Goal: Task Accomplishment & Management: Complete application form

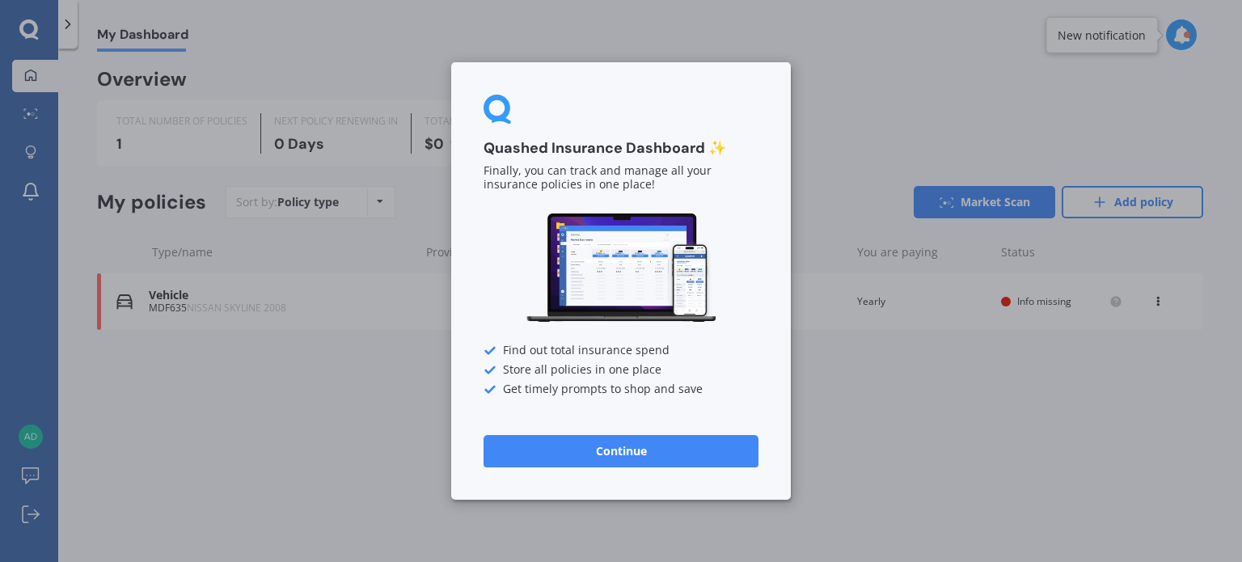
click at [689, 450] on button "Continue" at bounding box center [621, 451] width 275 height 32
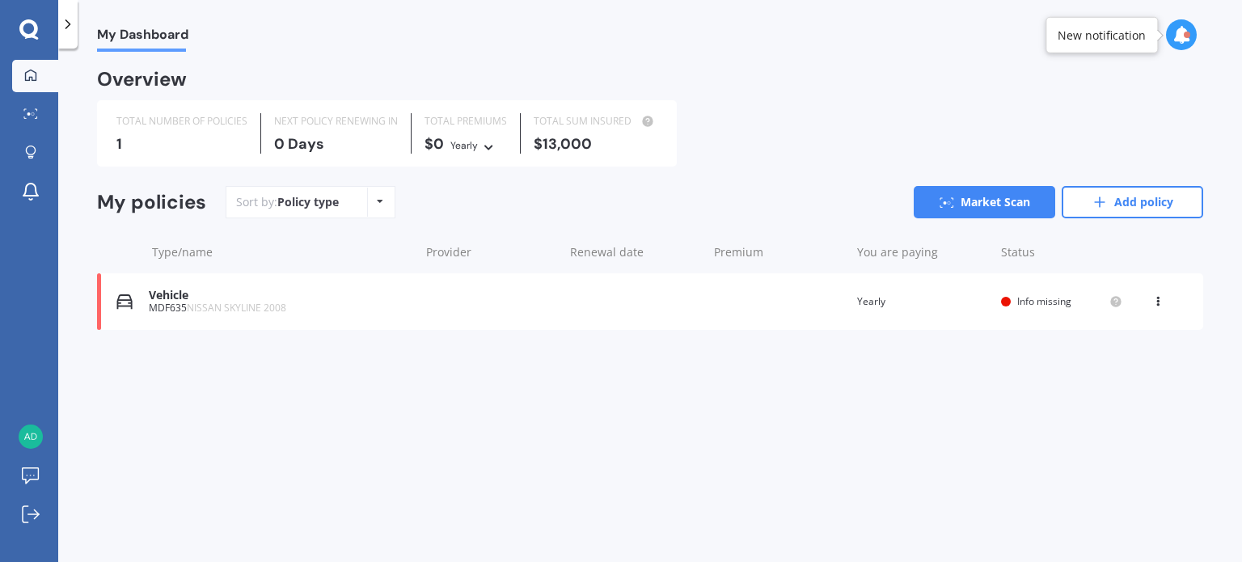
click at [248, 313] on span "NISSAN SKYLINE 2008" at bounding box center [236, 308] width 99 height 14
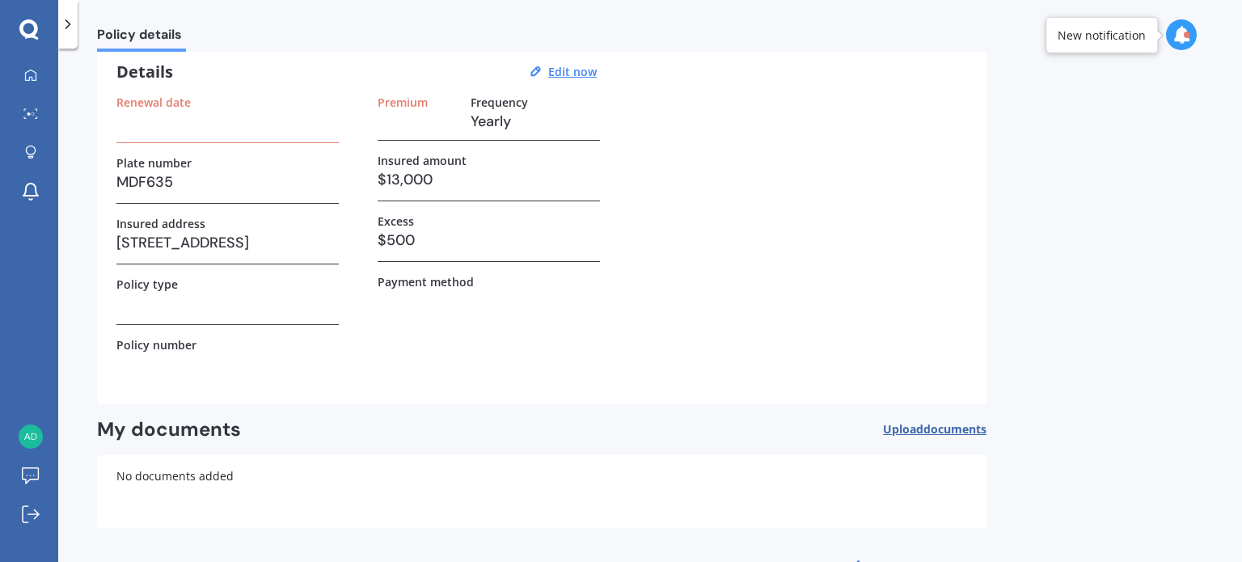
scroll to position [118, 0]
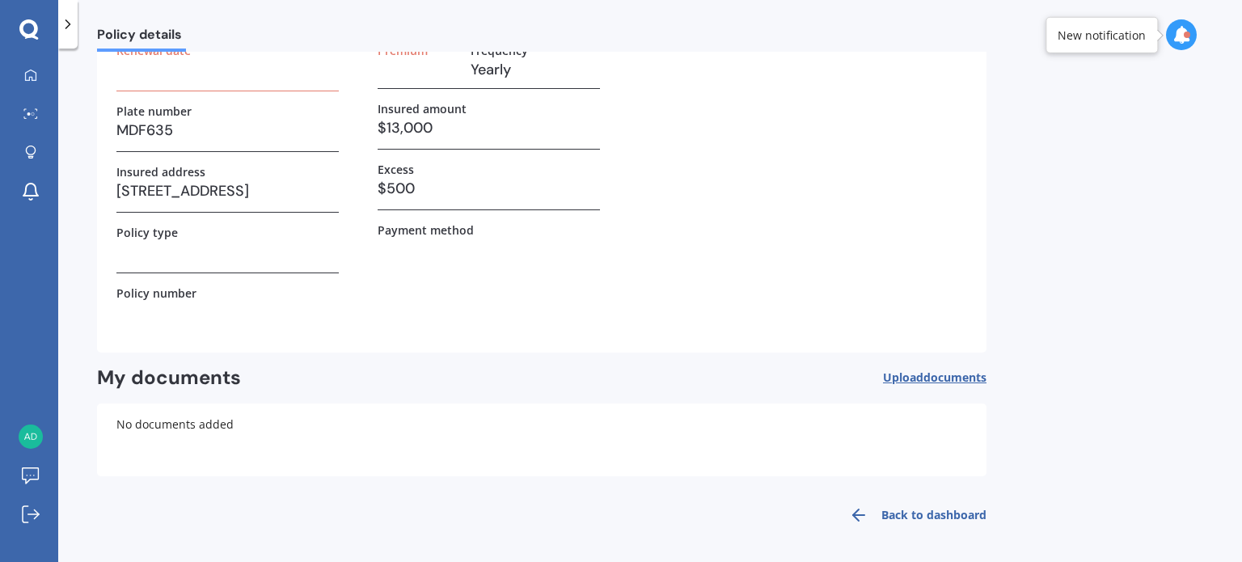
click at [226, 294] on div "Policy number" at bounding box center [227, 293] width 222 height 14
click at [191, 247] on h3 at bounding box center [227, 251] width 222 height 24
click at [448, 211] on div "Premium Frequency Yearly Insured amount $13,000 Excess $500 Payment method" at bounding box center [489, 189] width 222 height 290
click at [451, 246] on h3 at bounding box center [489, 249] width 222 height 24
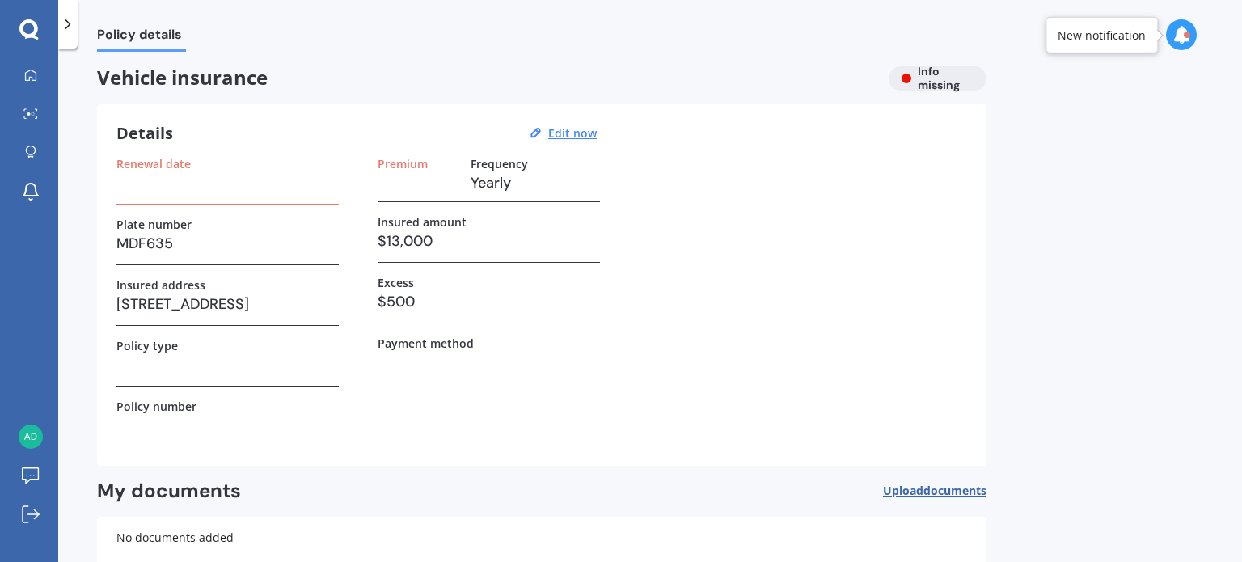
scroll to position [0, 0]
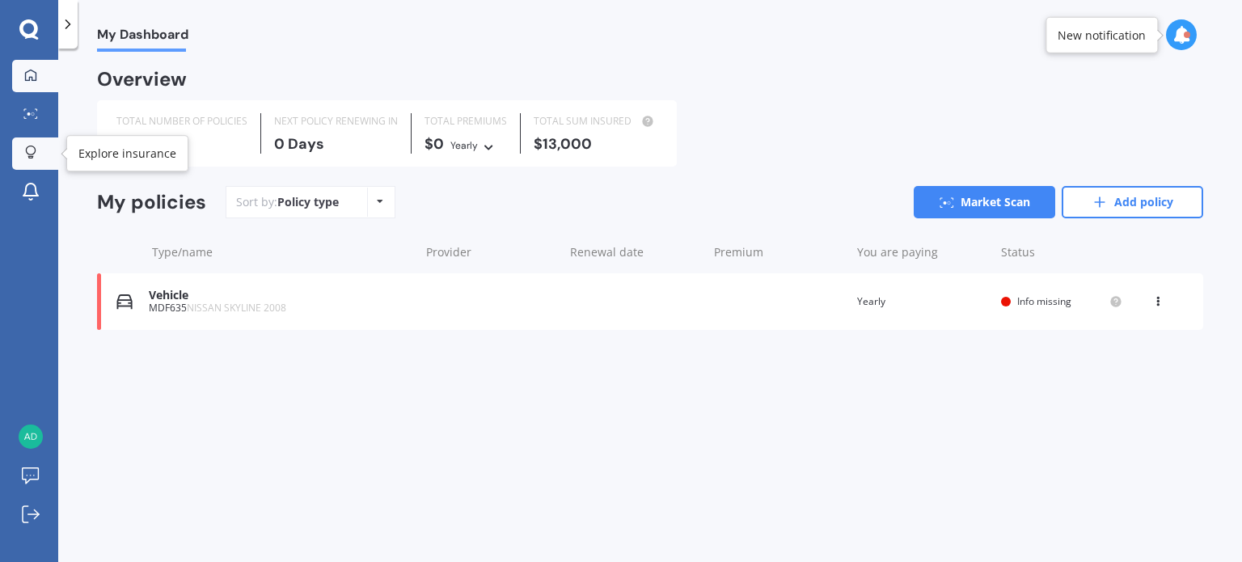
click at [42, 160] on div at bounding box center [31, 153] width 24 height 15
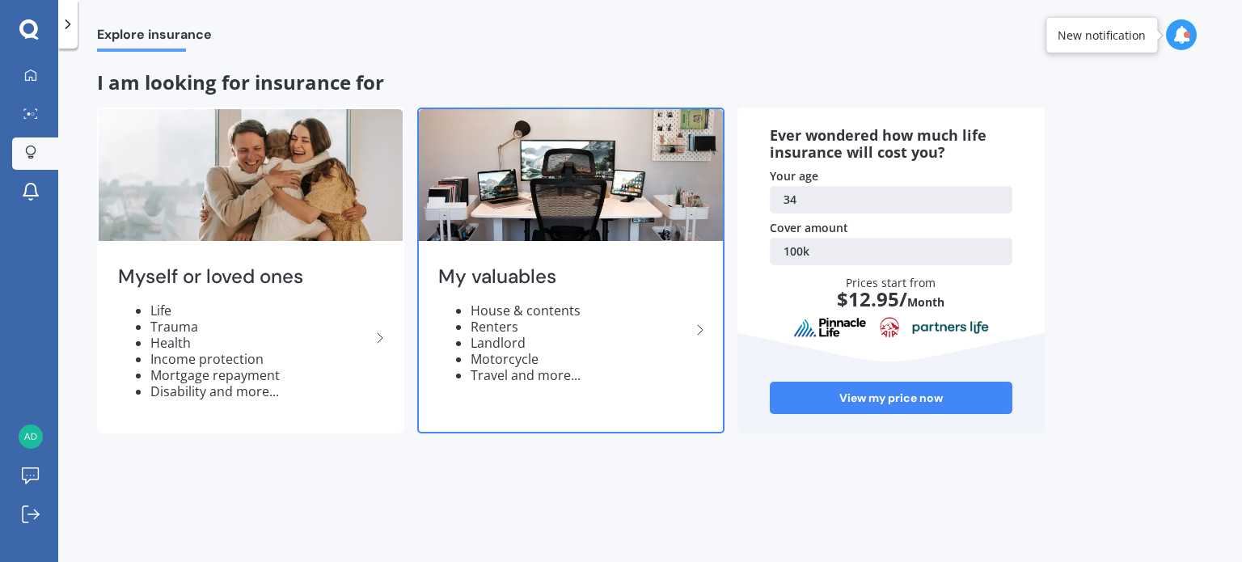
click at [598, 373] on li "Travel and more..." at bounding box center [581, 375] width 220 height 16
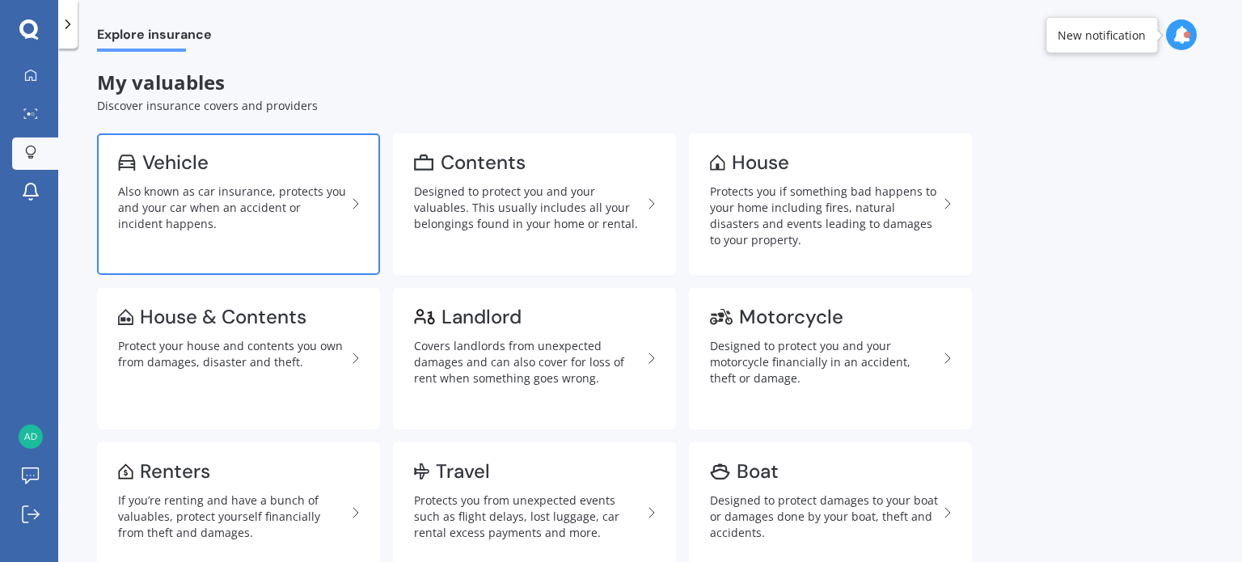
click at [273, 214] on div "Also known as car insurance, protects you and your car when an accident or inci…" at bounding box center [232, 208] width 228 height 49
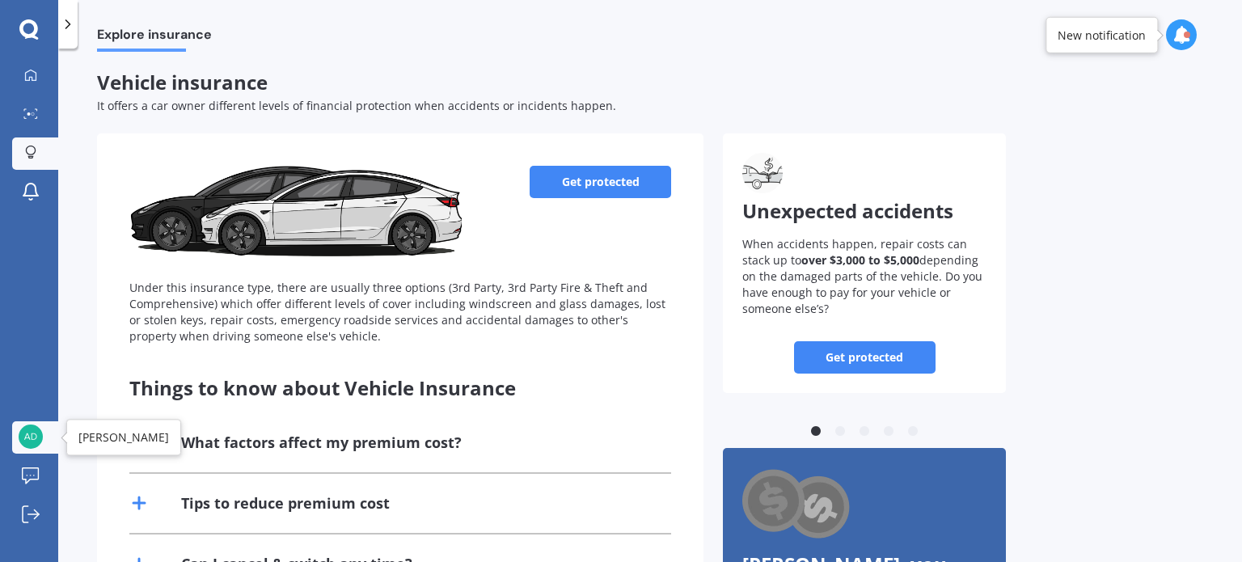
click at [47, 436] on link "[PERSON_NAME]" at bounding box center [35, 437] width 46 height 32
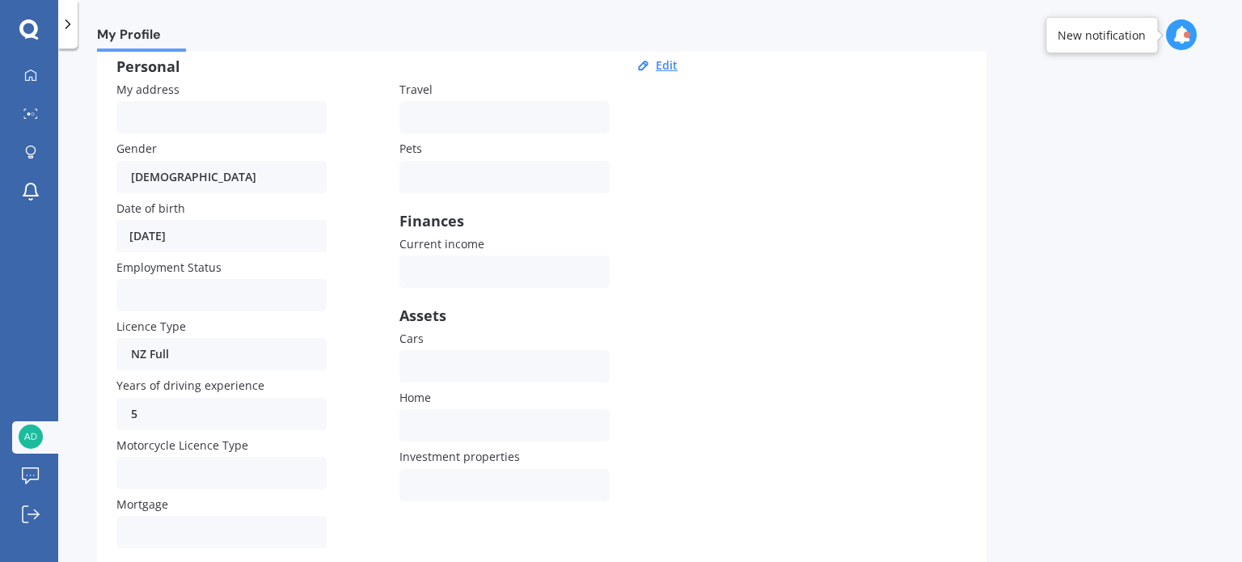
scroll to position [191, 0]
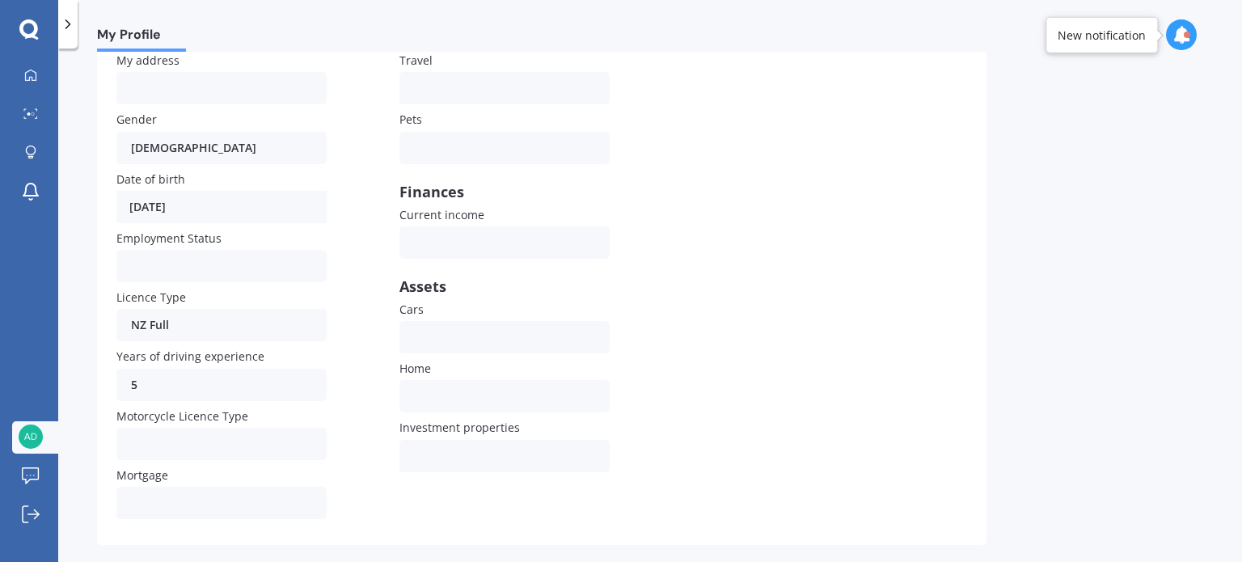
click at [31, 22] on icon at bounding box center [28, 28] width 19 height 19
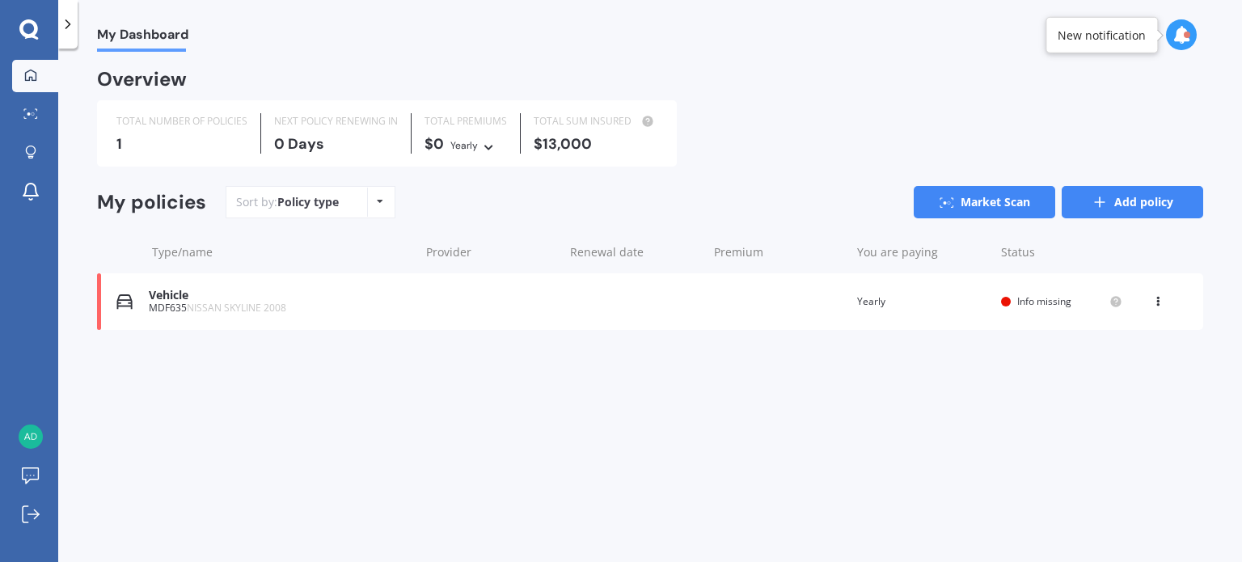
click at [1132, 204] on link "Add policy" at bounding box center [1133, 202] width 142 height 32
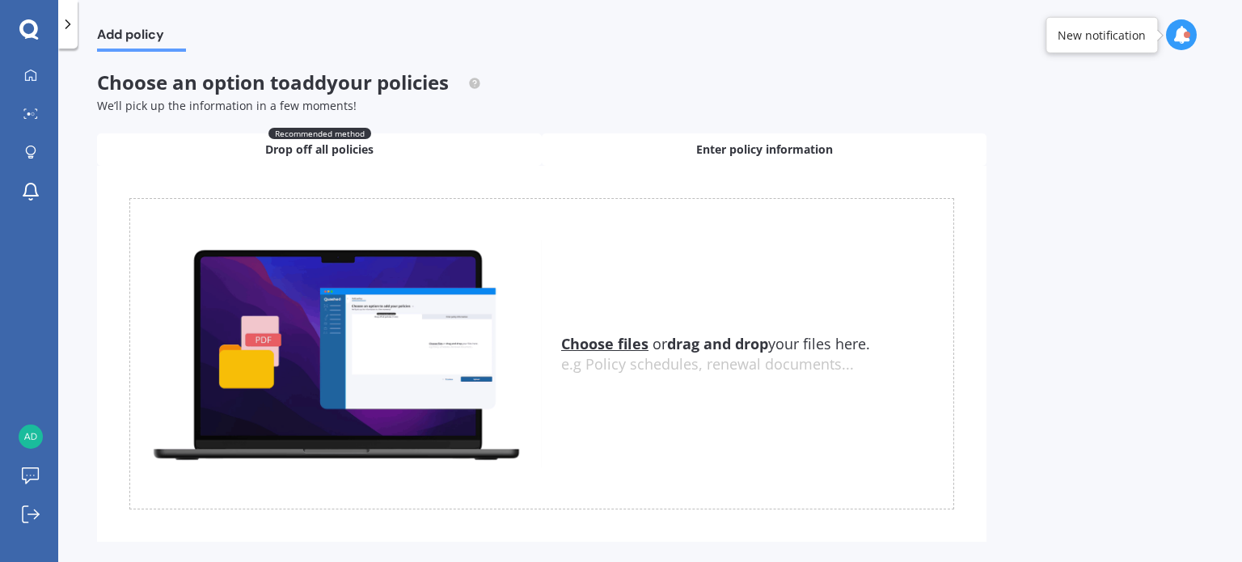
click at [674, 150] on div "Enter policy information" at bounding box center [764, 149] width 445 height 32
